Goal: Task Accomplishment & Management: Complete application form

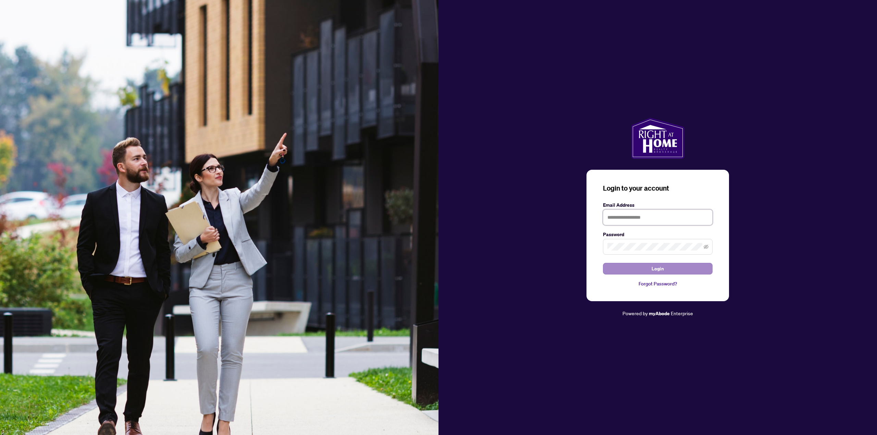
type input "**********"
click at [669, 268] on button "Login" at bounding box center [658, 269] width 110 height 12
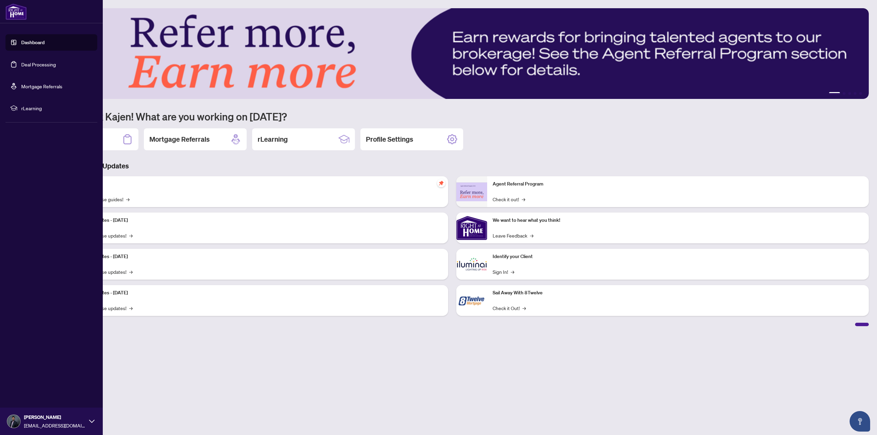
click at [26, 67] on link "Deal Processing" at bounding box center [38, 64] width 35 height 6
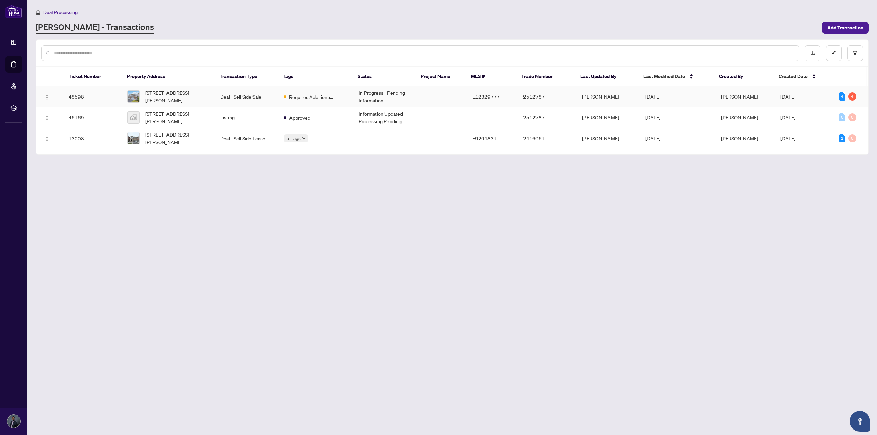
click at [342, 96] on td "Requires Additional Docs" at bounding box center [315, 96] width 75 height 21
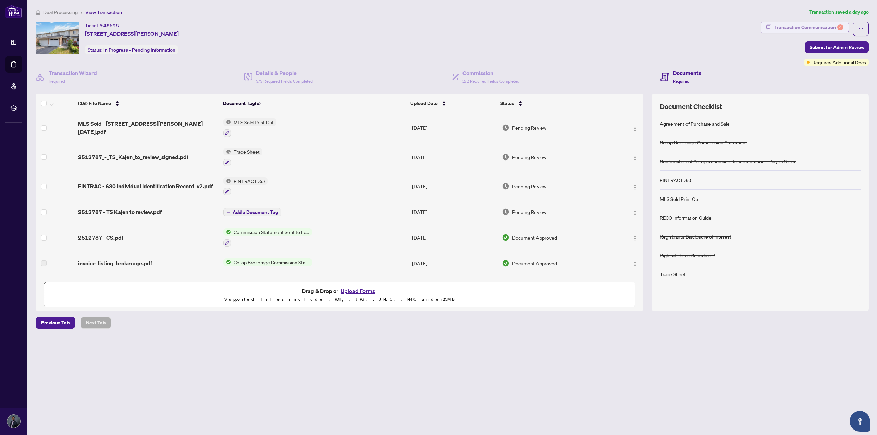
click at [818, 30] on div "Transaction Communication 4" at bounding box center [808, 27] width 69 height 11
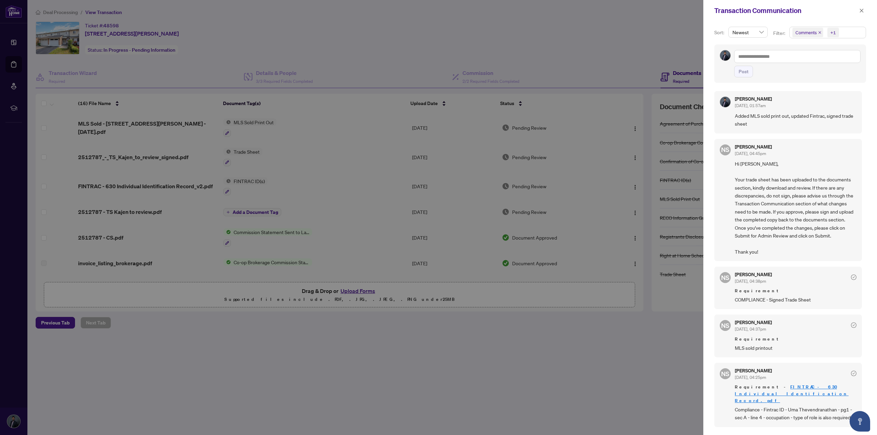
click at [643, 337] on div at bounding box center [438, 217] width 877 height 435
click at [859, 14] on span "button" at bounding box center [861, 10] width 5 height 11
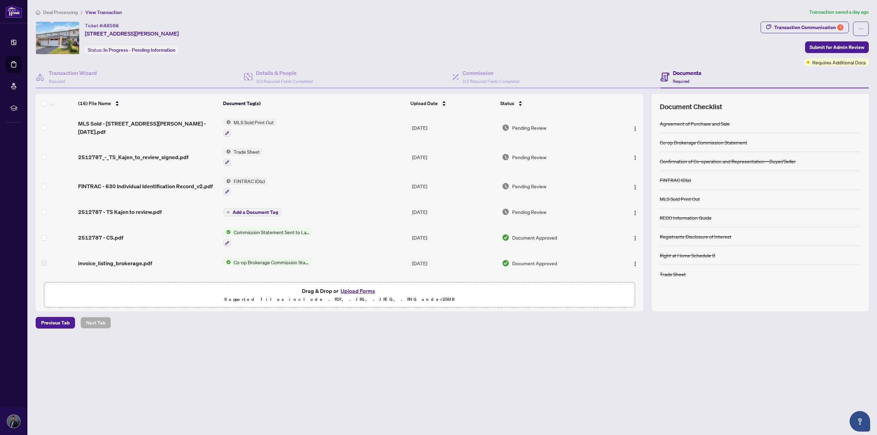
click at [63, 9] on span "Deal Processing" at bounding box center [60, 12] width 35 height 6
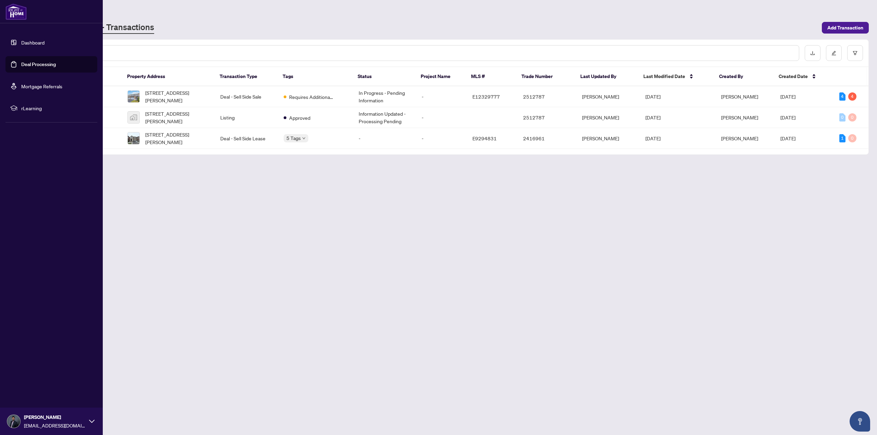
click at [36, 45] on link "Dashboard" at bounding box center [32, 42] width 23 height 6
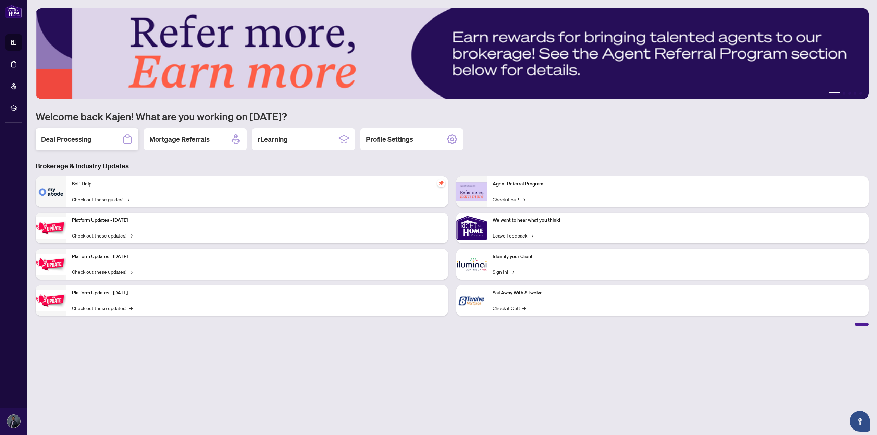
click at [60, 143] on h2 "Deal Processing" at bounding box center [66, 140] width 50 height 10
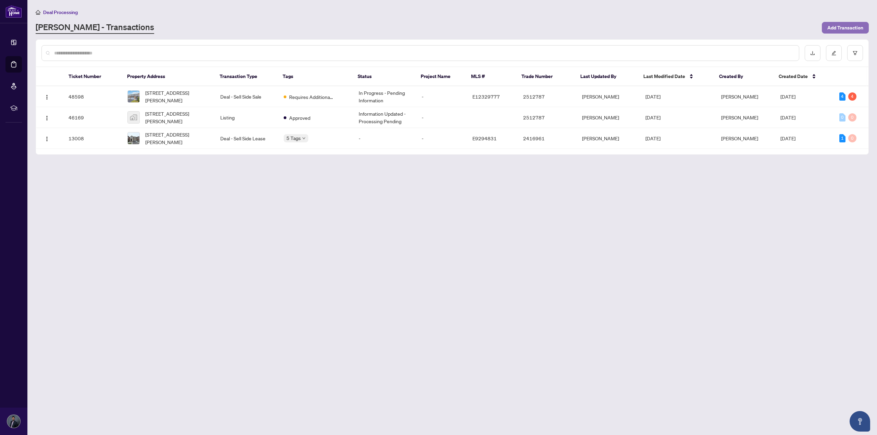
click at [834, 27] on span "Add Transaction" at bounding box center [845, 27] width 36 height 11
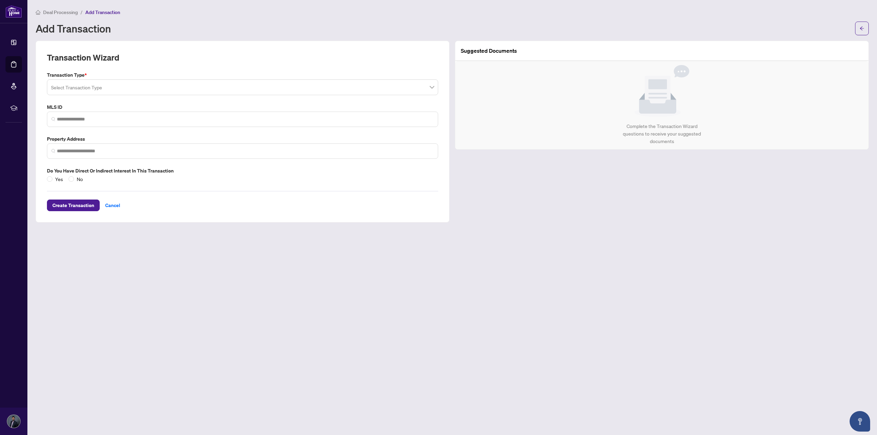
click at [191, 93] on input "search" at bounding box center [239, 88] width 377 height 15
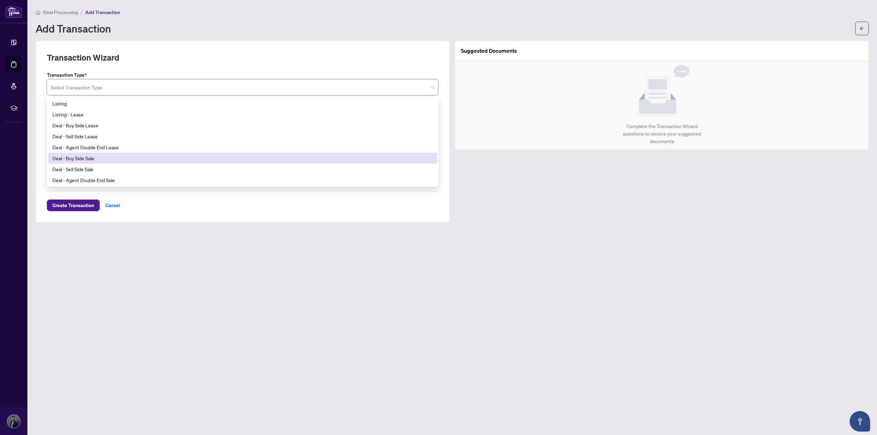
click at [182, 160] on div "Deal - Buy Side Sale" at bounding box center [242, 159] width 381 height 8
